Goal: Task Accomplishment & Management: Manage account settings

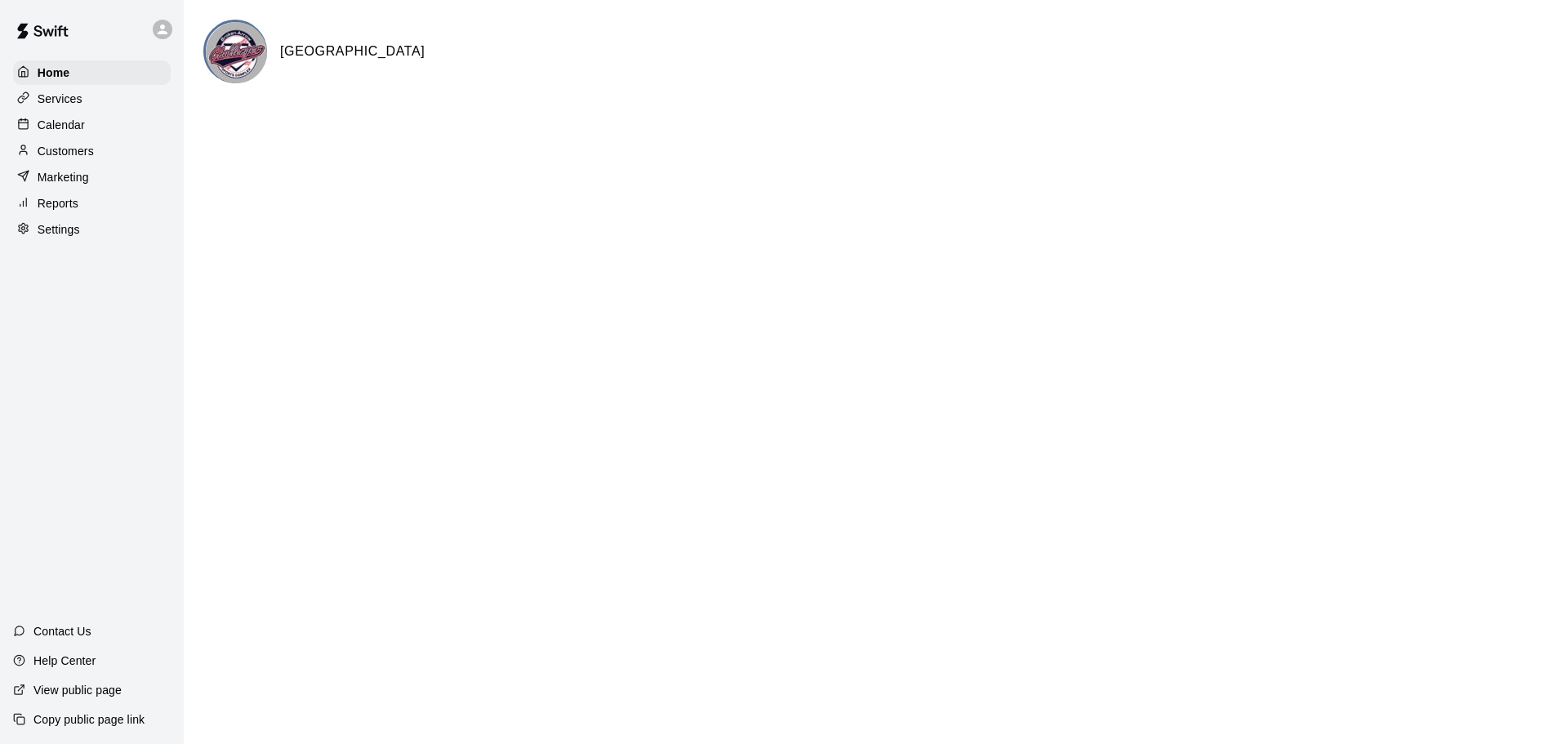
click at [58, 127] on p "Calendar" at bounding box center [61, 125] width 47 height 17
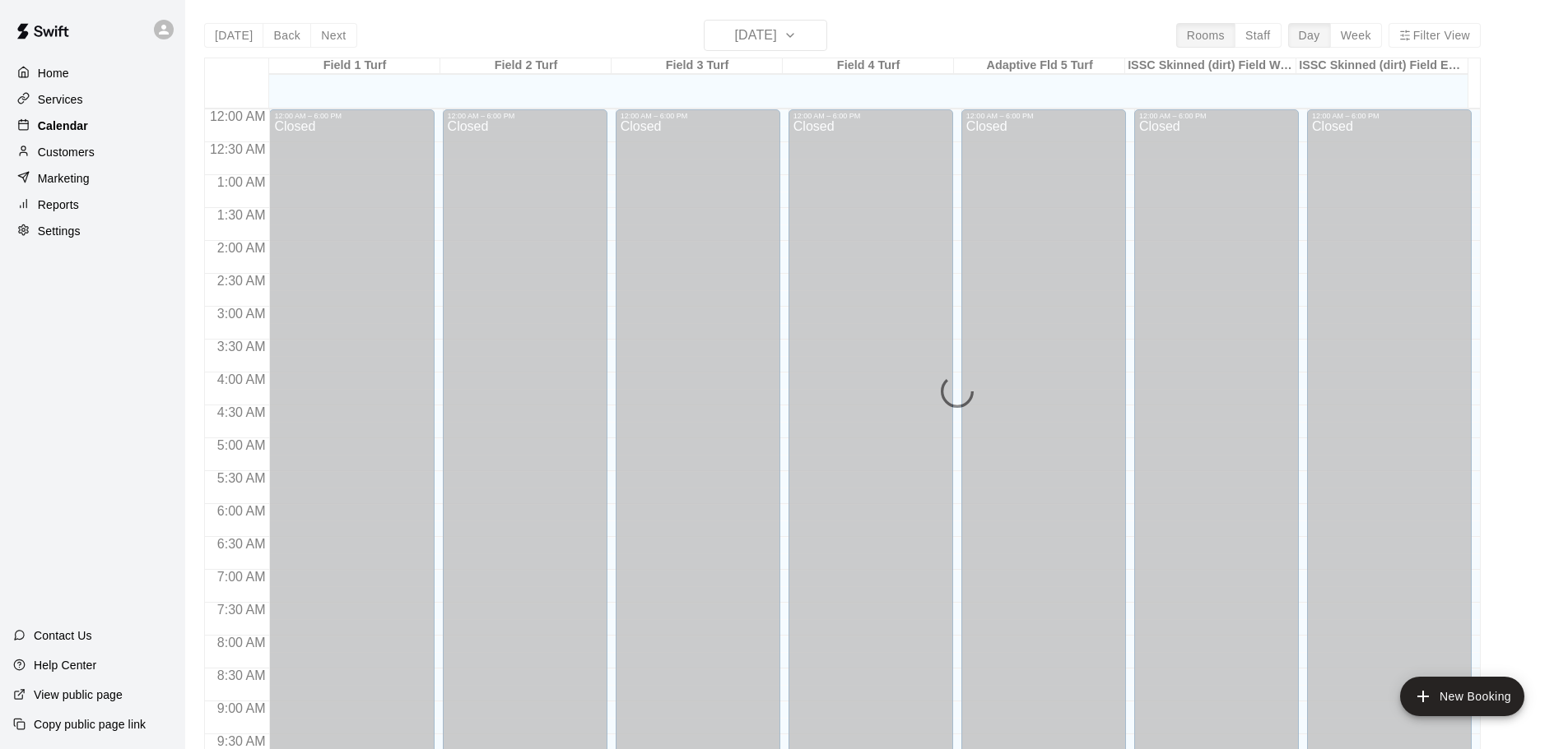
scroll to position [663, 0]
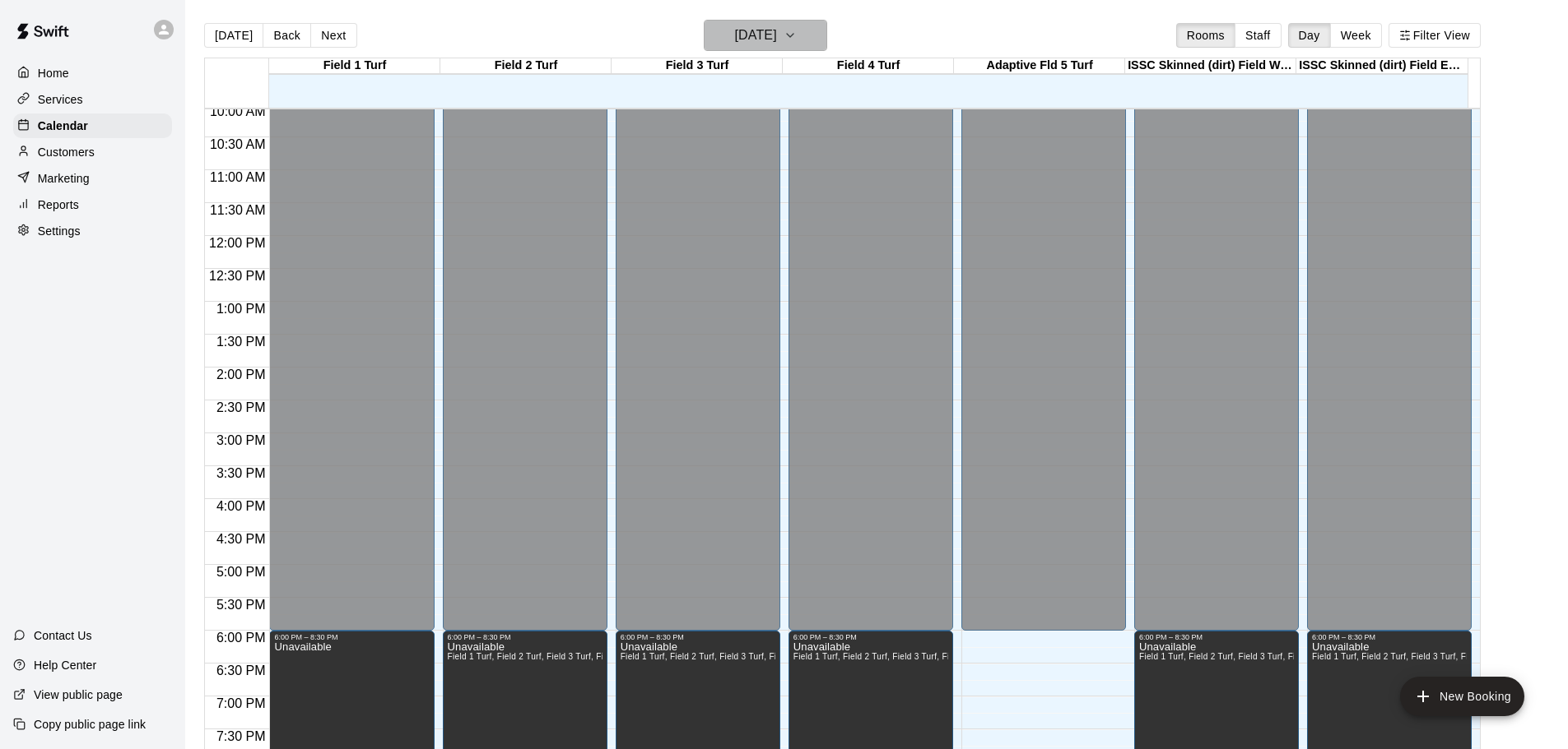
click at [797, 37] on icon "button" at bounding box center [789, 36] width 13 height 20
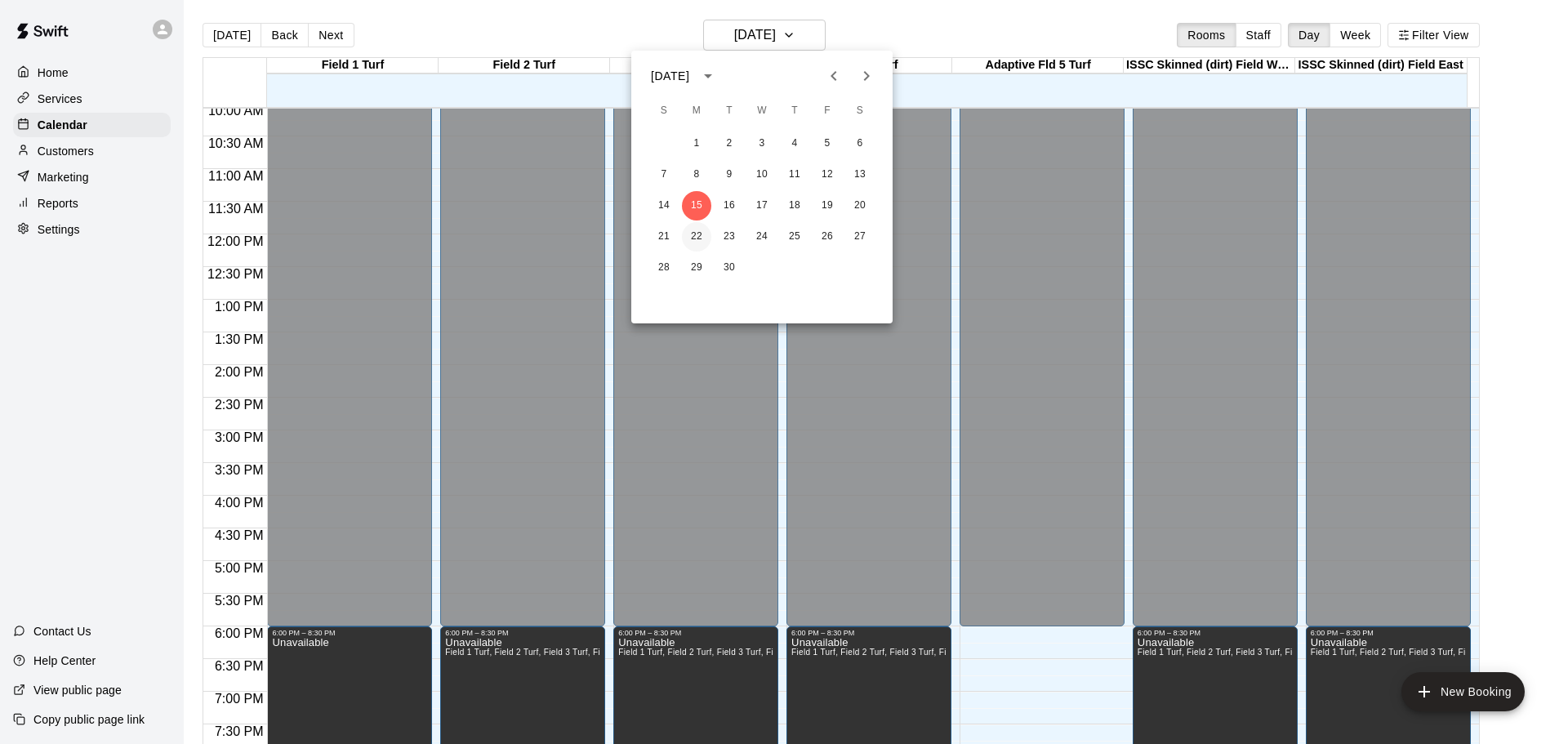
click at [692, 233] on button "22" at bounding box center [696, 237] width 30 height 30
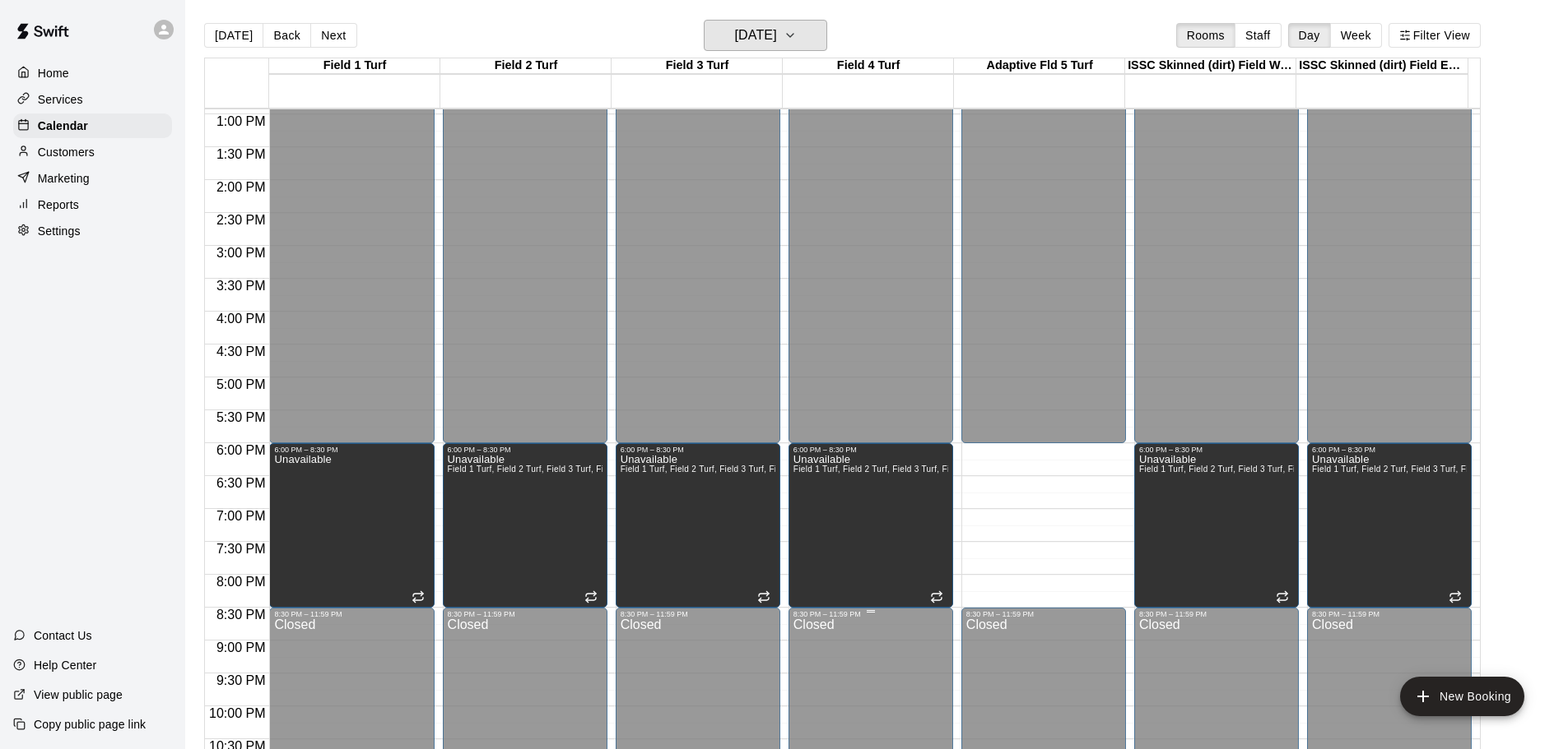
scroll to position [910, 0]
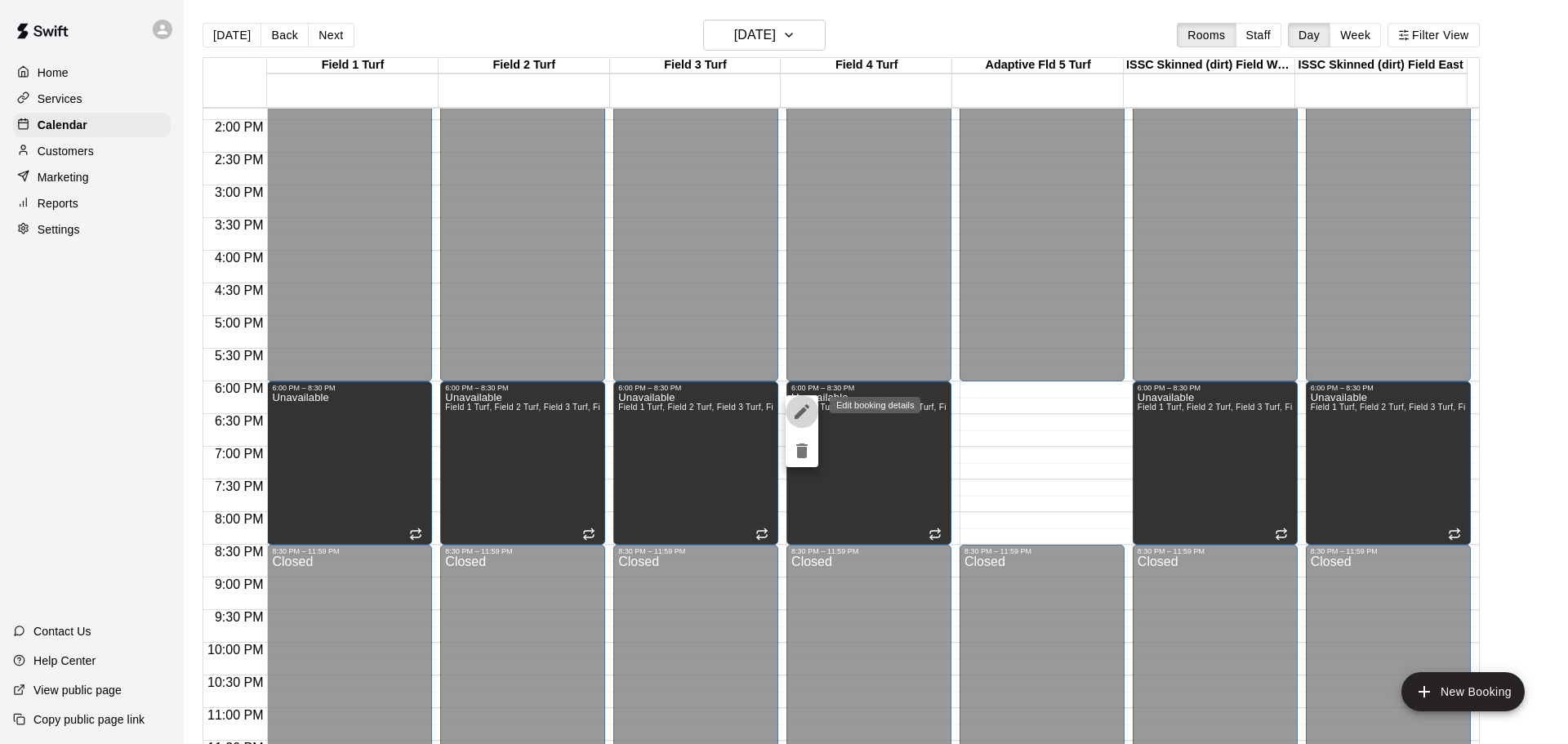
click at [802, 407] on icon "edit" at bounding box center [802, 412] width 20 height 20
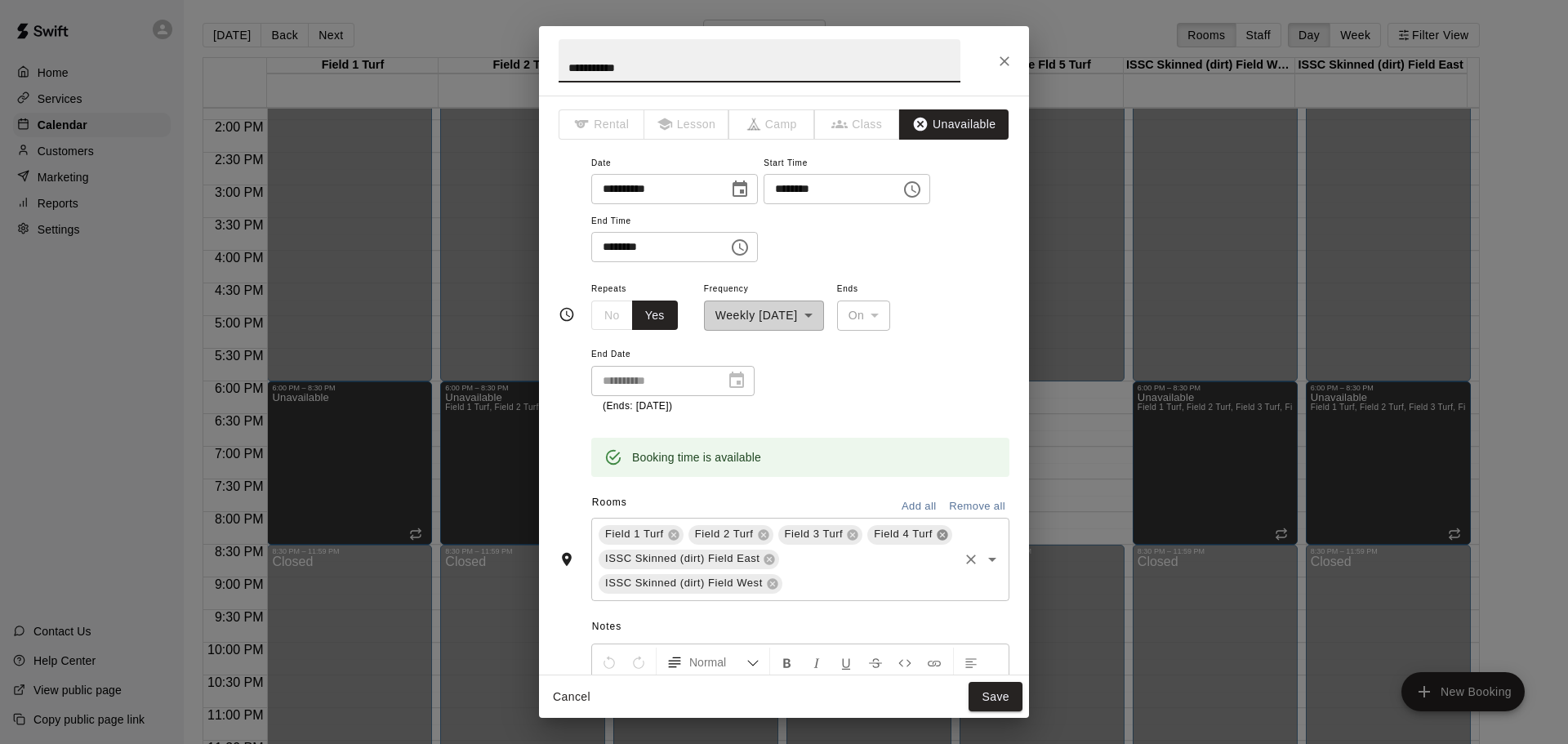
click at [936, 542] on icon at bounding box center [942, 534] width 13 height 13
click at [992, 691] on button "Save" at bounding box center [995, 697] width 54 height 31
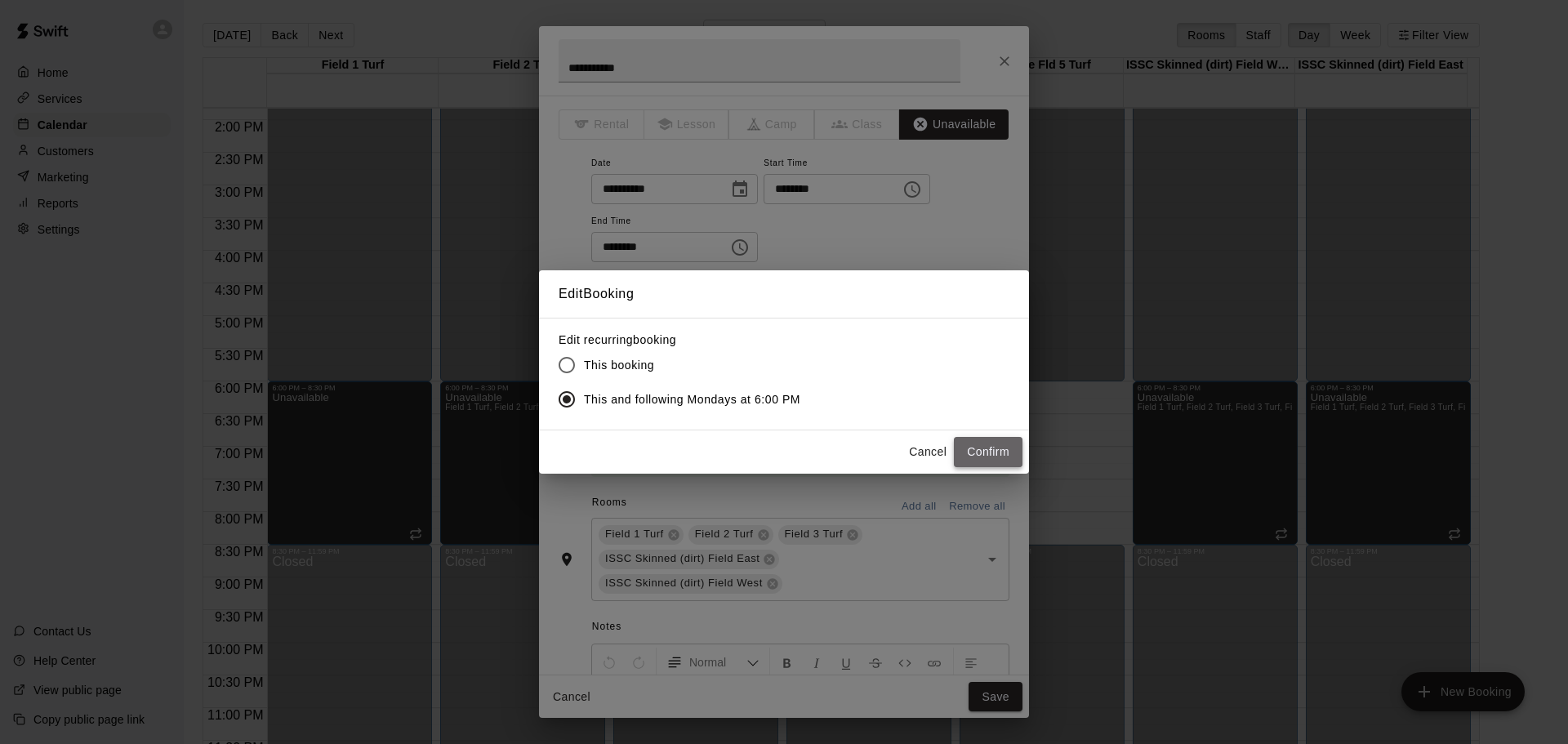
click at [985, 449] on button "Confirm" at bounding box center [988, 452] width 69 height 31
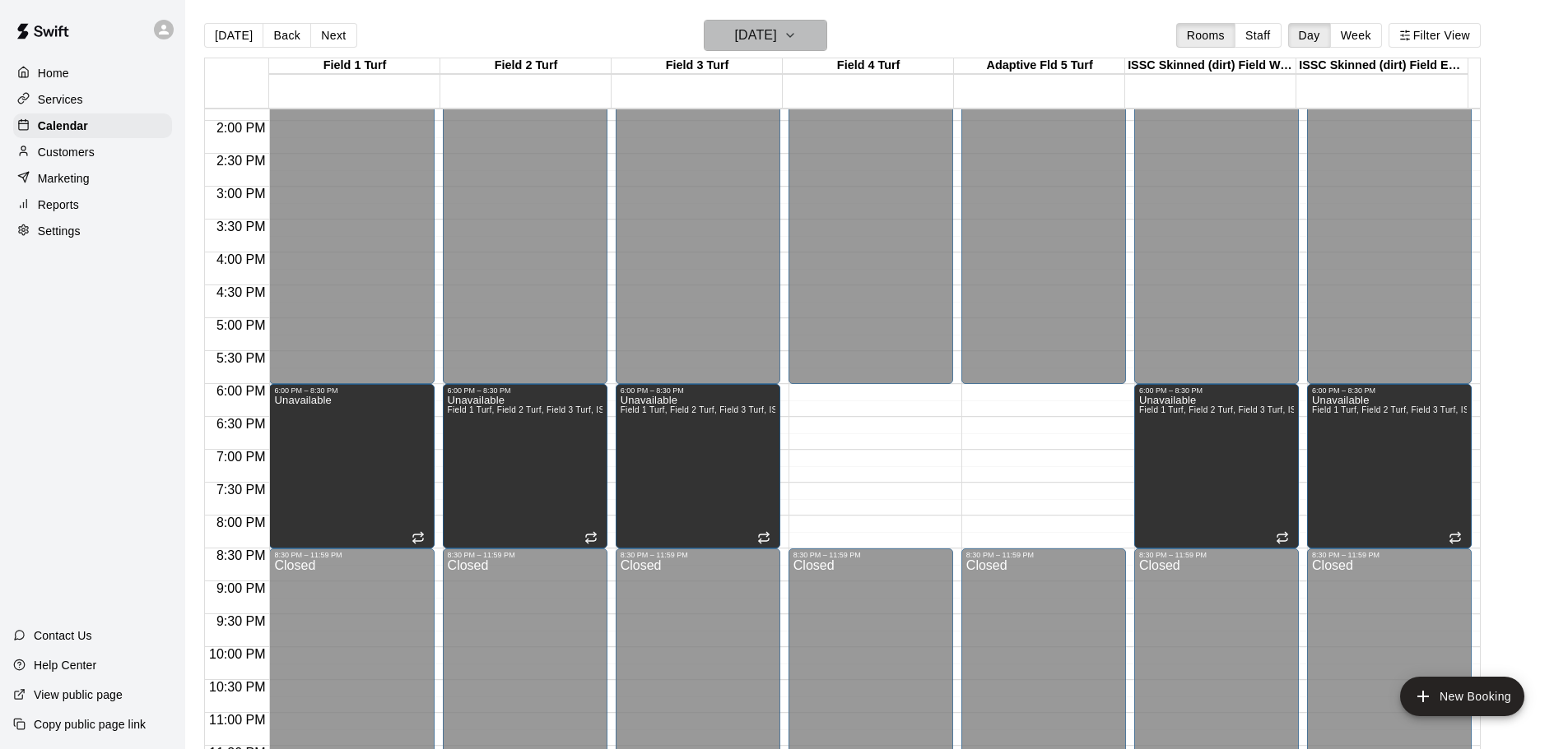
click at [793, 36] on icon "button" at bounding box center [790, 35] width 7 height 3
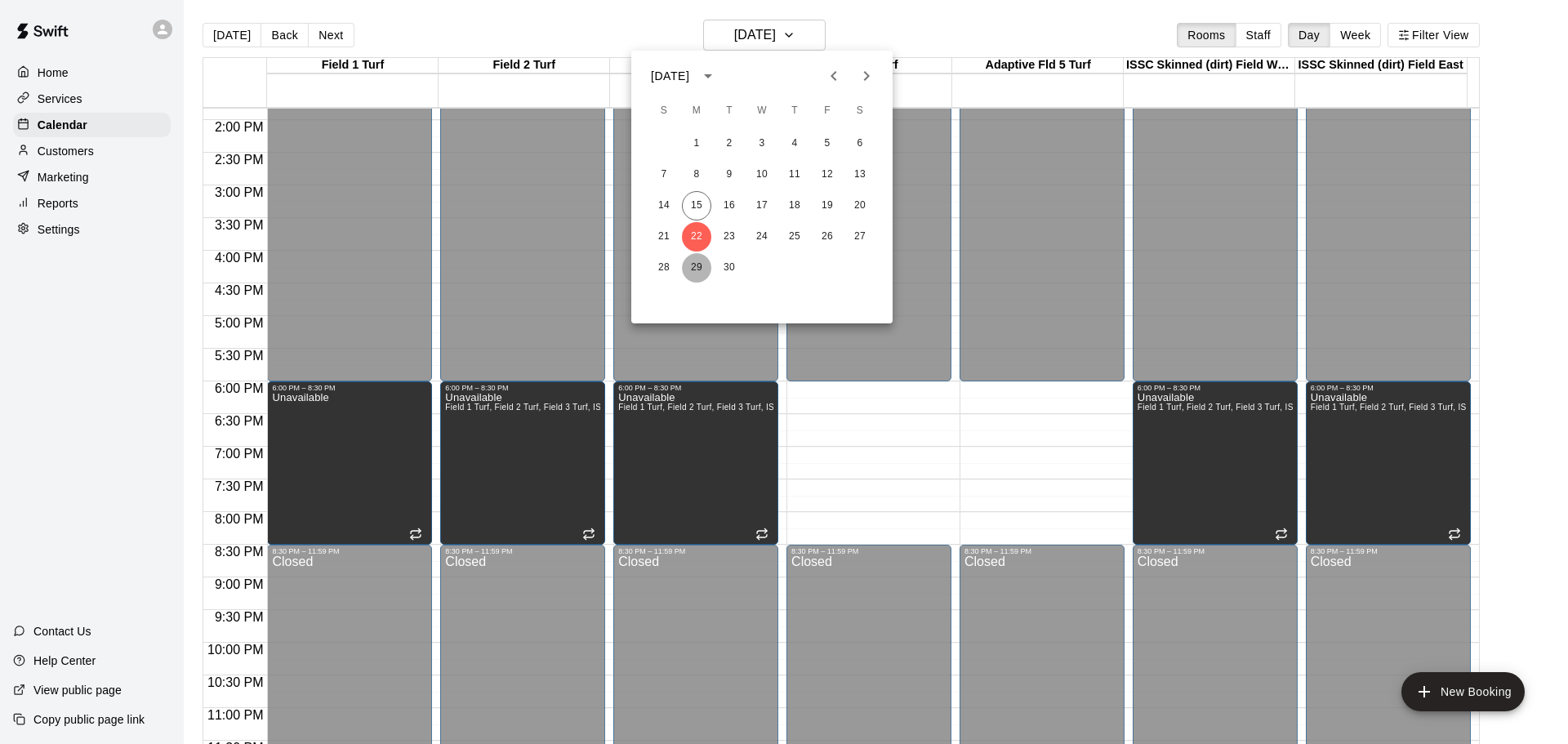
click at [693, 266] on button "29" at bounding box center [696, 268] width 30 height 30
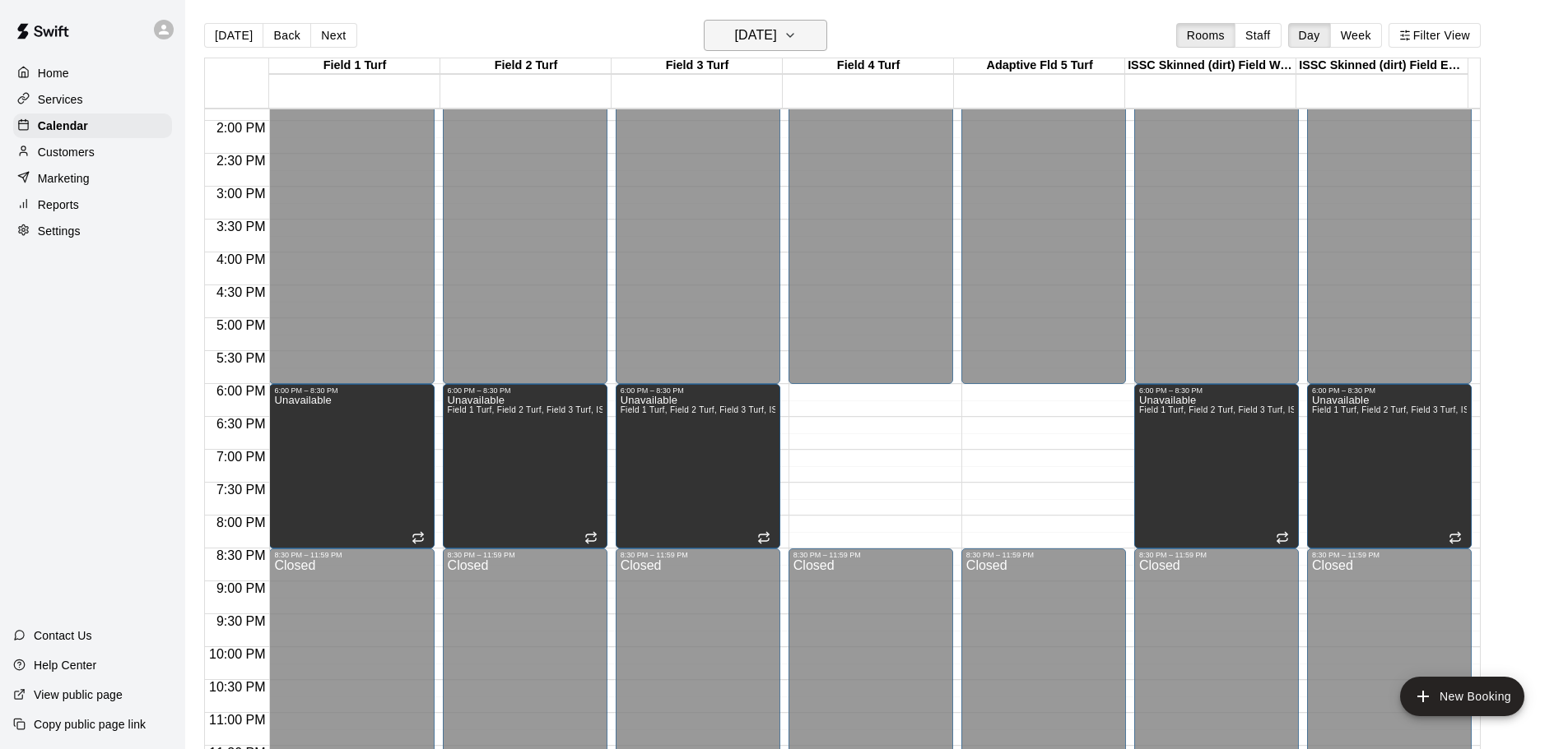
click at [797, 37] on icon "button" at bounding box center [789, 36] width 13 height 20
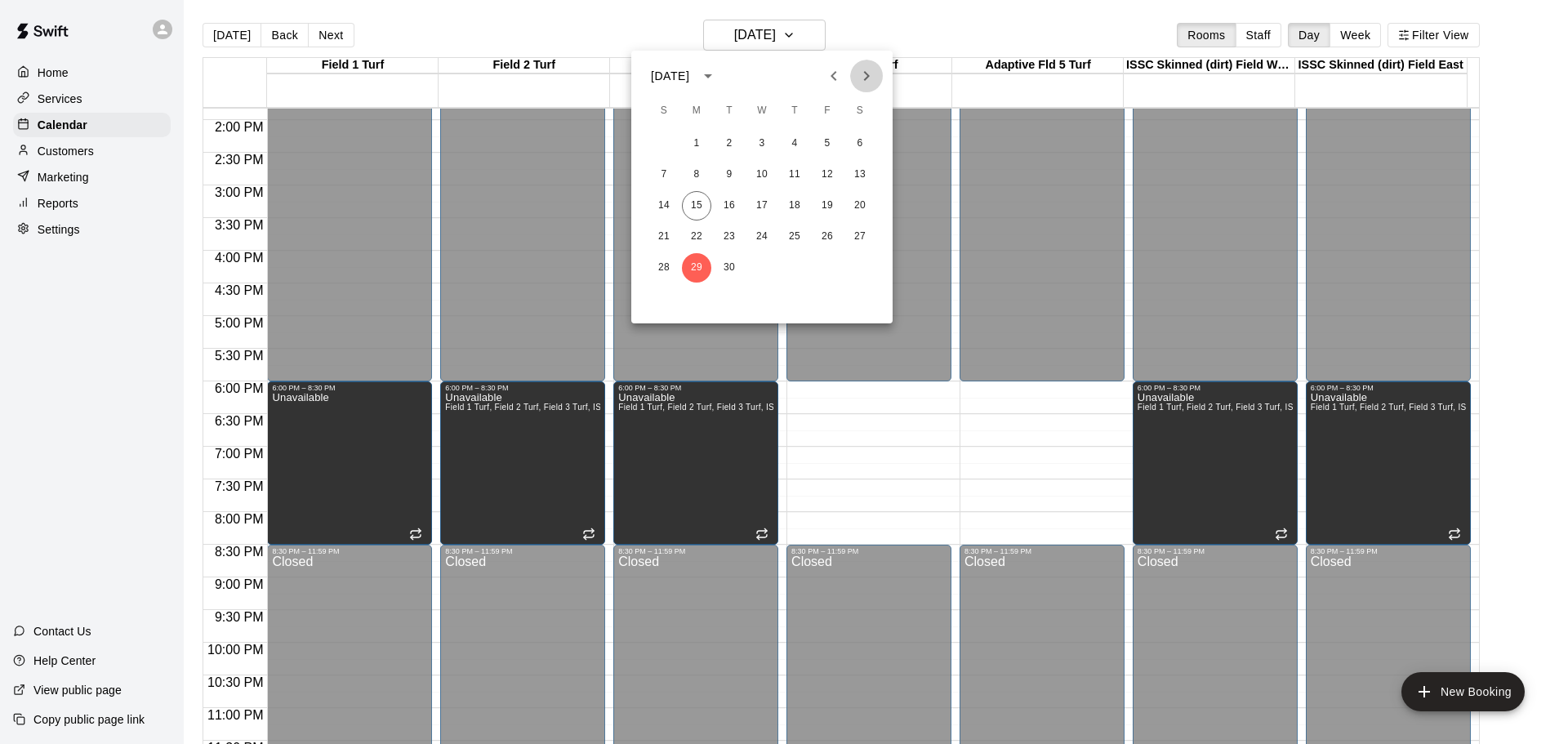
click at [867, 75] on icon "Next month" at bounding box center [867, 76] width 20 height 20
click at [696, 174] on button "6" at bounding box center [696, 175] width 30 height 30
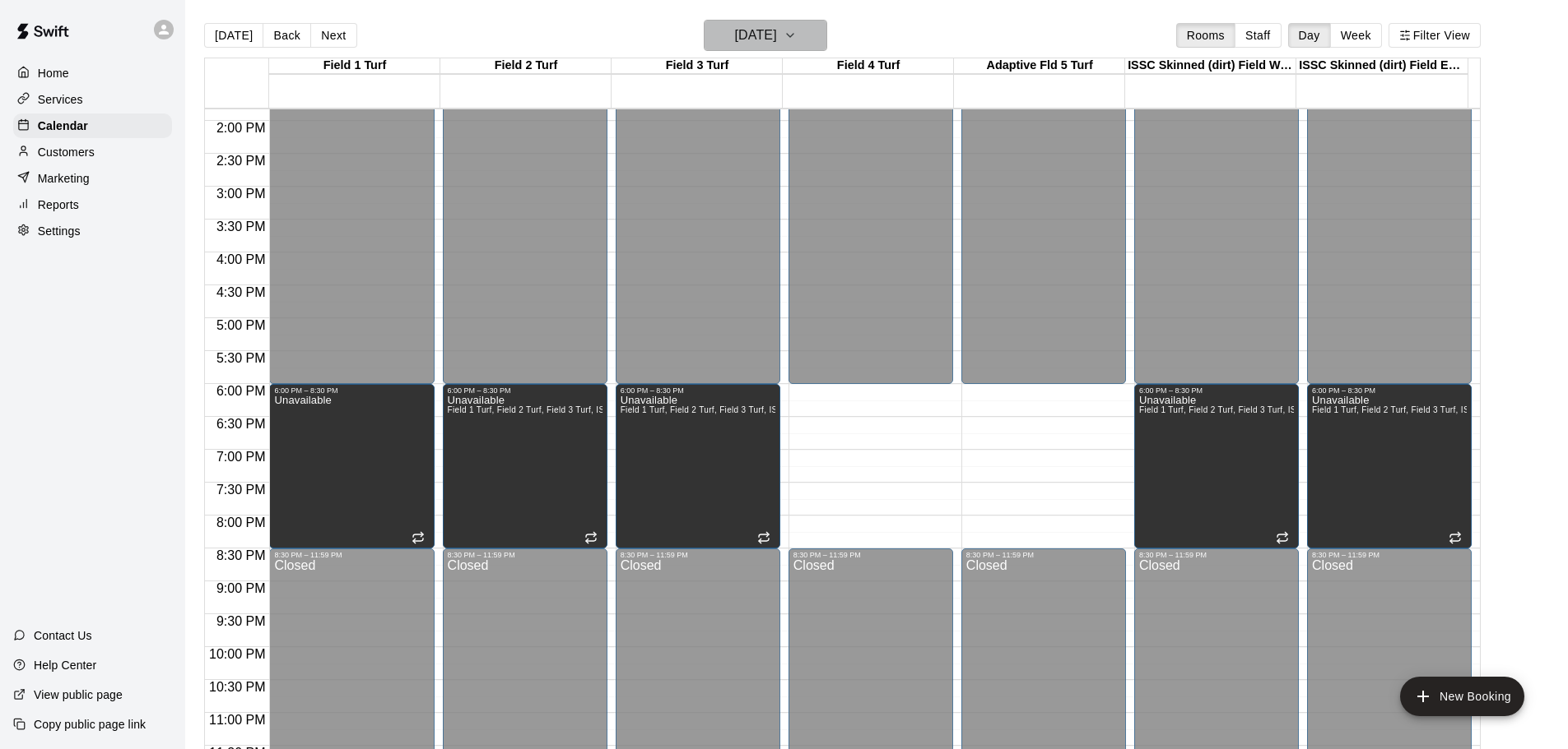
click at [797, 36] on icon "button" at bounding box center [789, 36] width 13 height 20
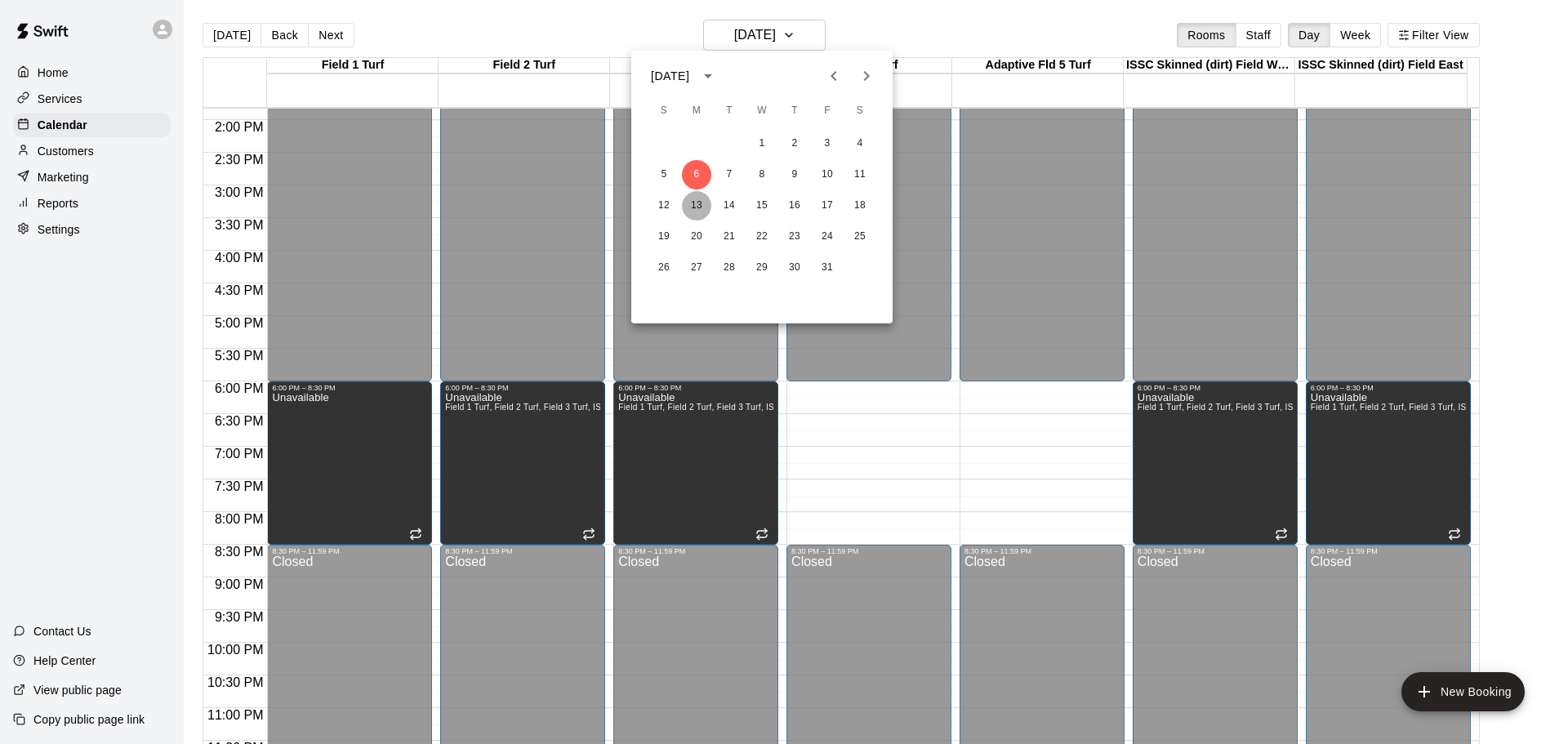
click at [696, 198] on button "13" at bounding box center [696, 206] width 30 height 30
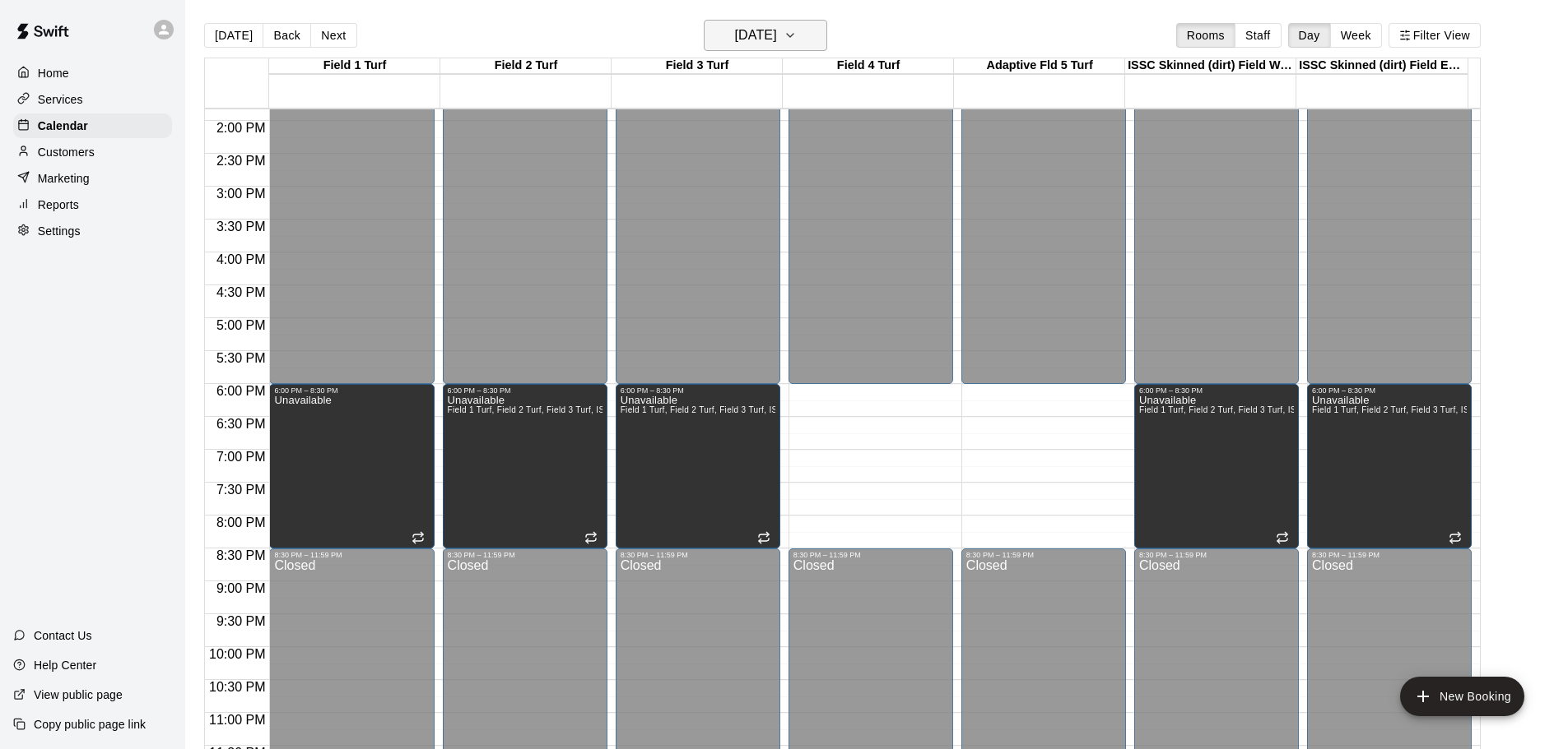
click at [797, 32] on icon "button" at bounding box center [789, 36] width 13 height 20
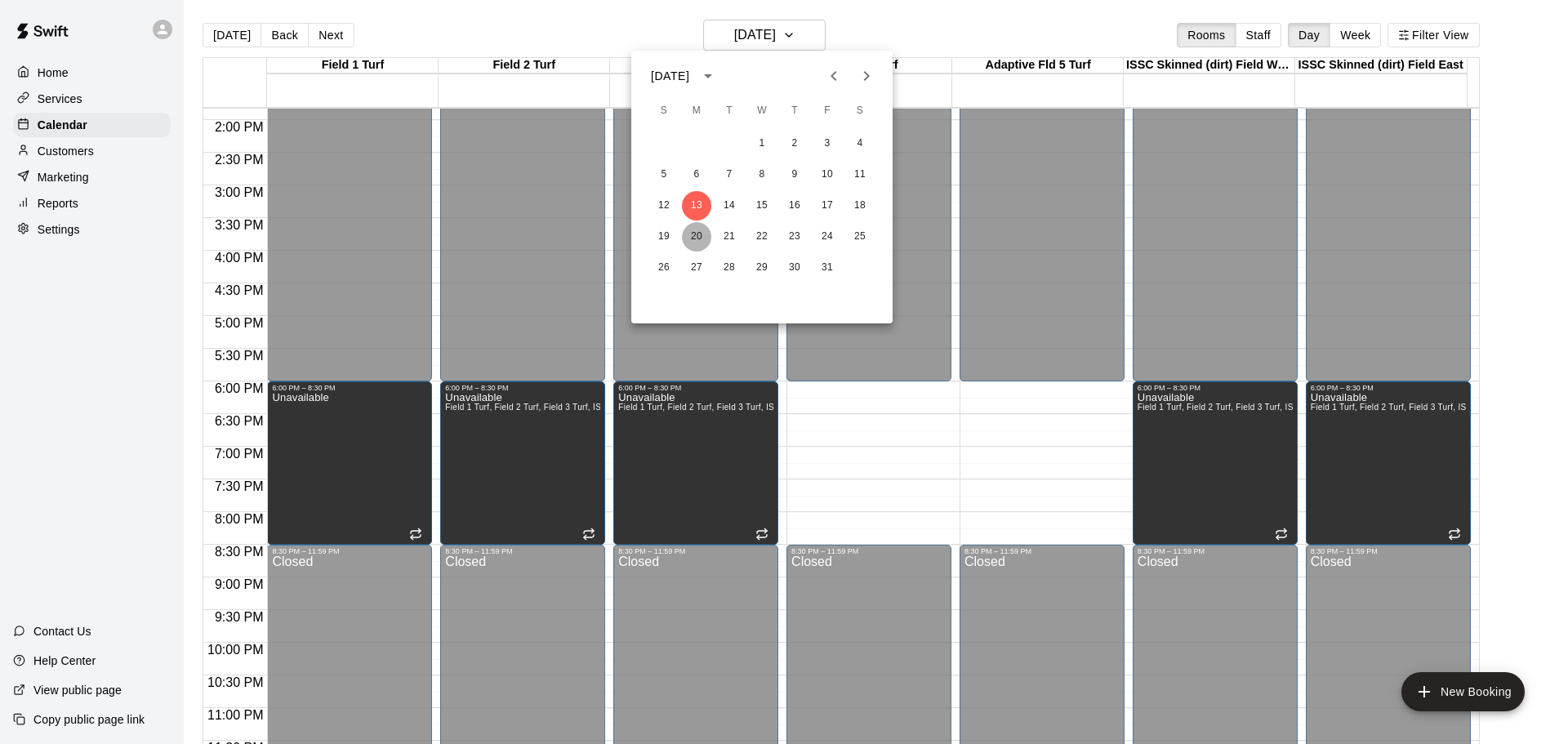
click at [695, 235] on button "20" at bounding box center [696, 237] width 30 height 30
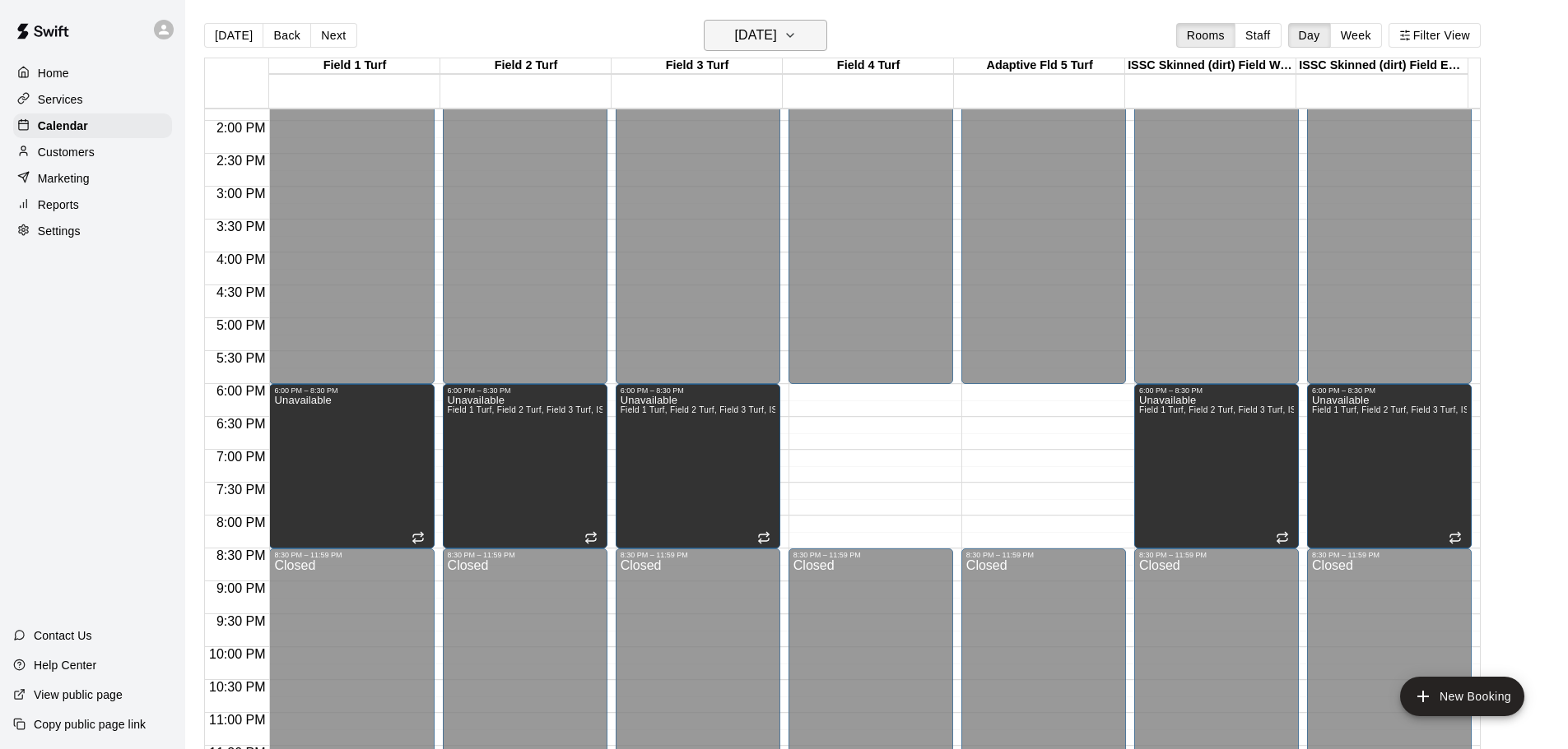
click at [797, 32] on icon "button" at bounding box center [789, 36] width 13 height 20
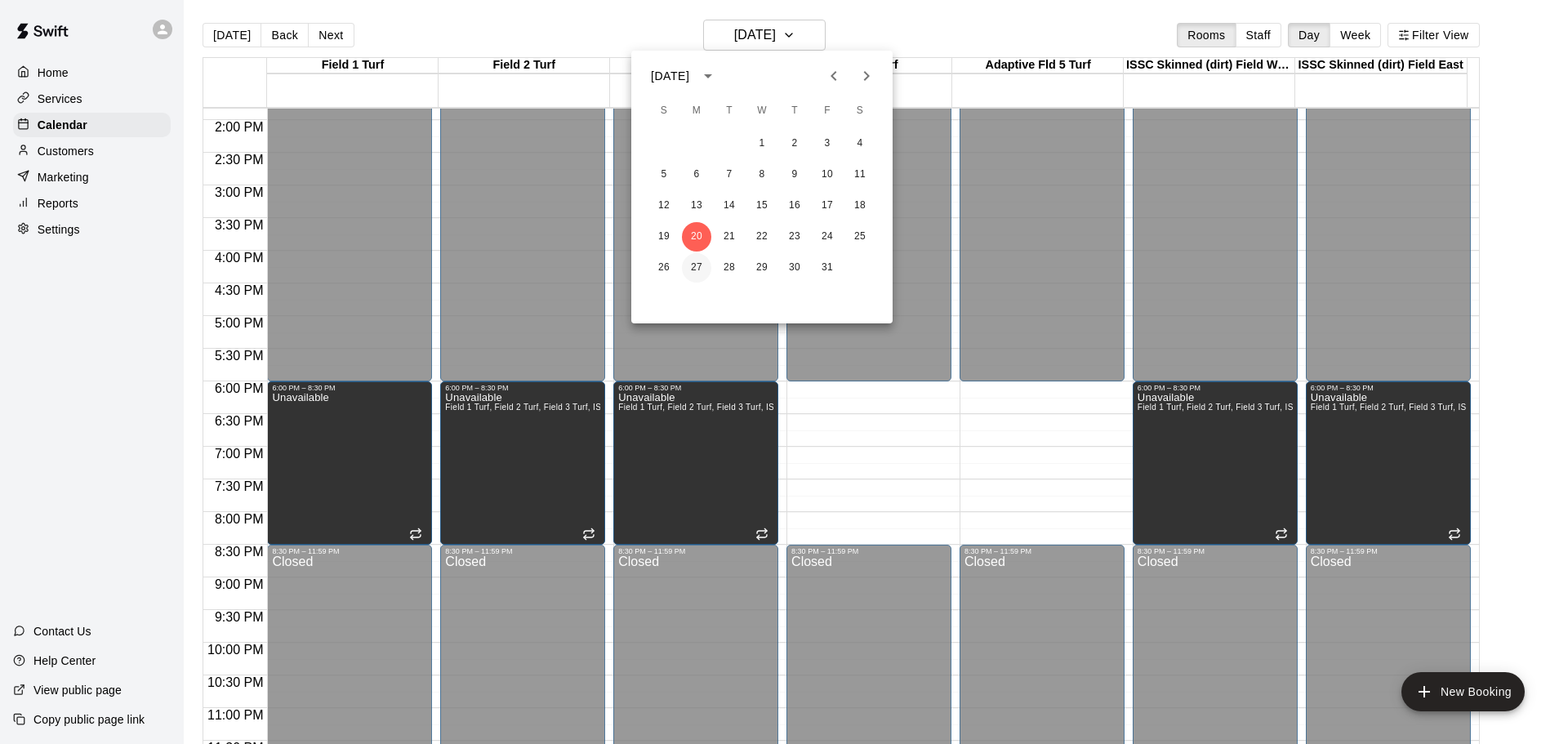
click at [691, 267] on button "27" at bounding box center [696, 268] width 30 height 30
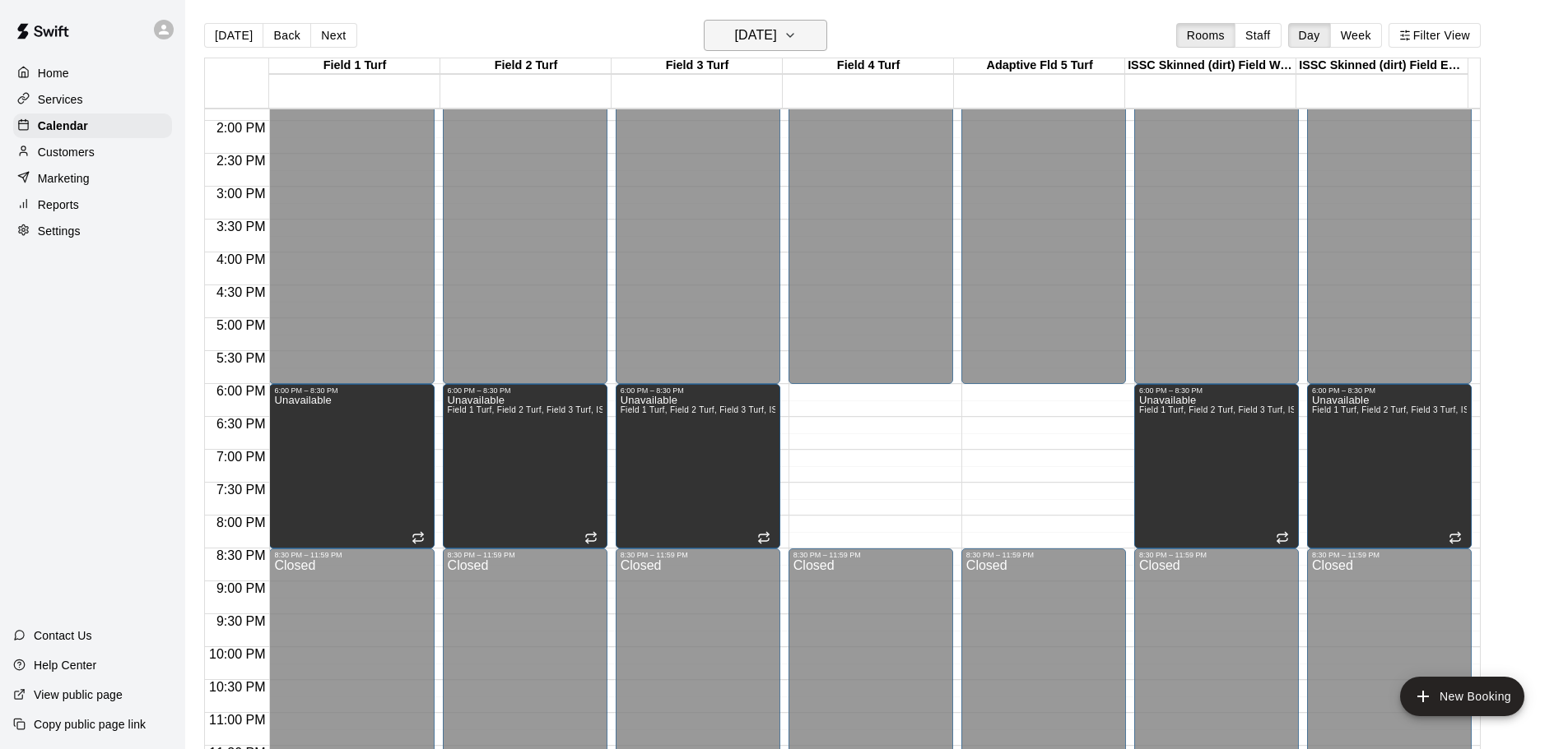
click at [797, 30] on icon "button" at bounding box center [789, 36] width 13 height 20
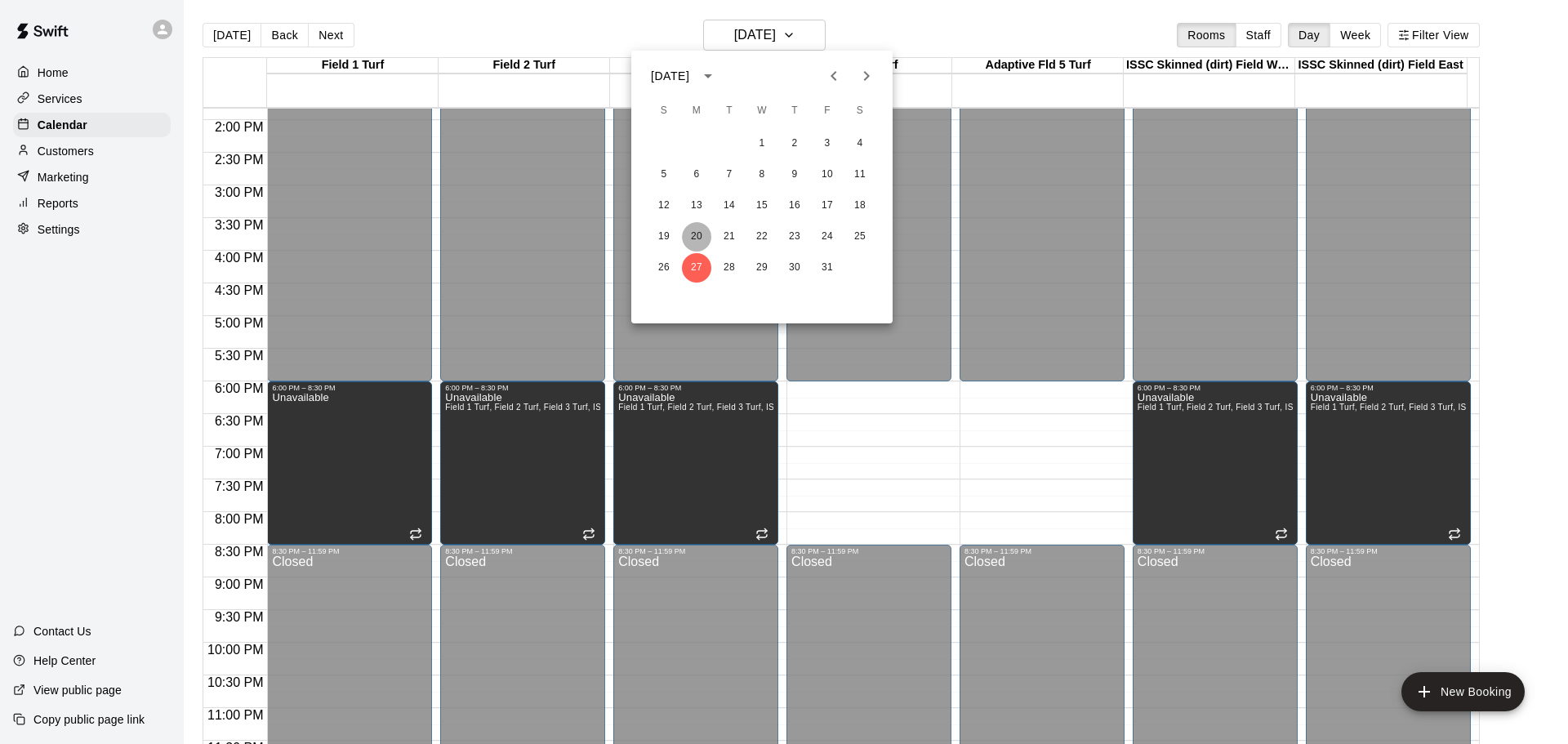
click at [699, 234] on button "20" at bounding box center [696, 237] width 30 height 30
